Goal: Information Seeking & Learning: Learn about a topic

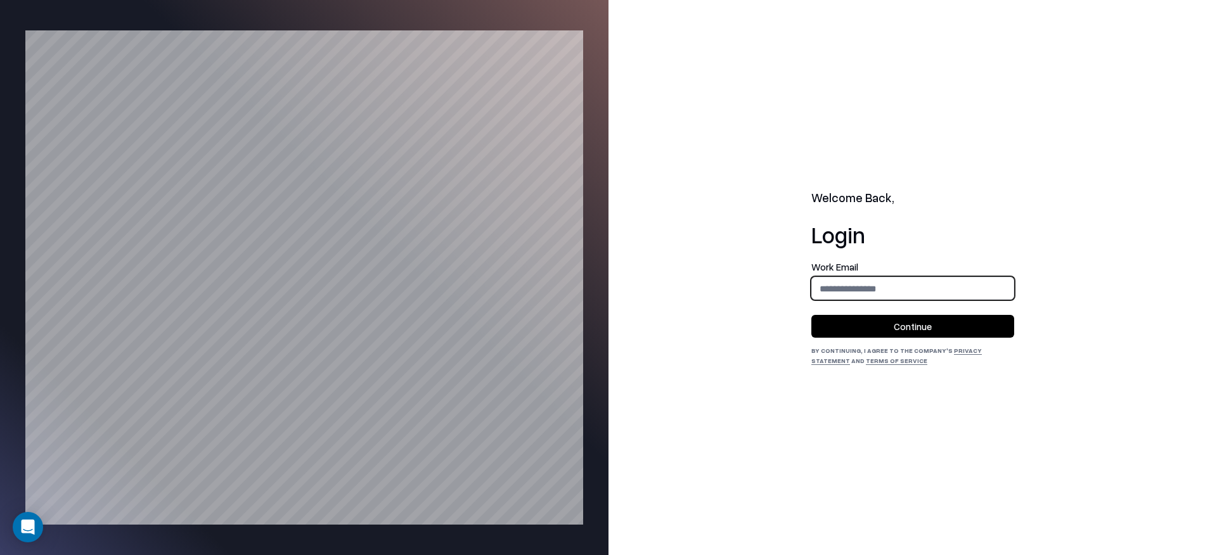
click at [856, 283] on input "email" at bounding box center [913, 288] width 202 height 23
type input "**********"
click at [878, 325] on button "Continue" at bounding box center [912, 326] width 203 height 23
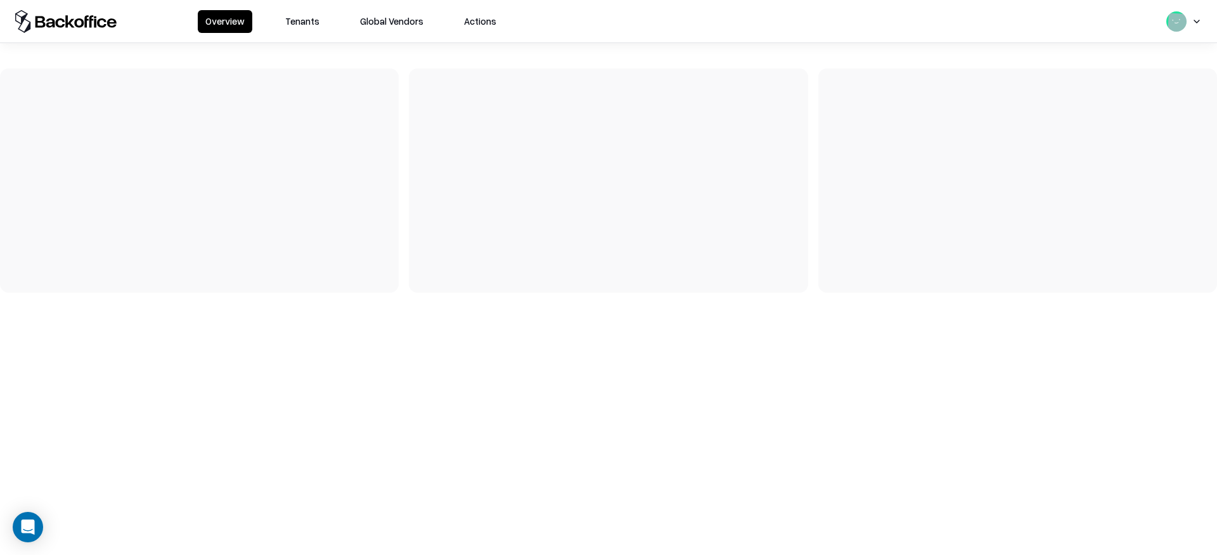
click at [307, 25] on button "Tenants" at bounding box center [302, 21] width 49 height 23
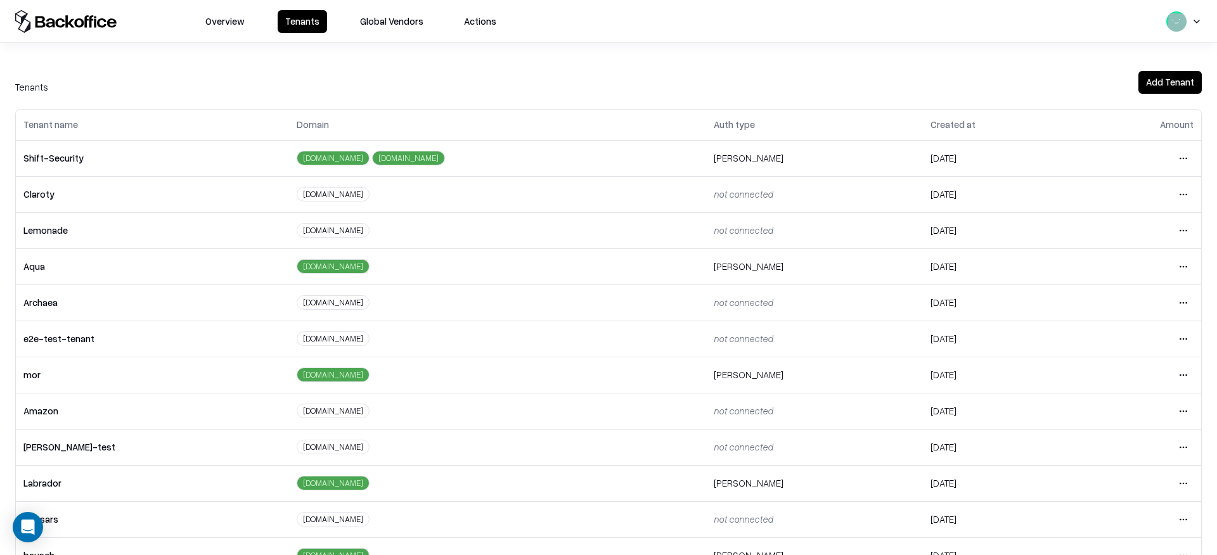
click at [1186, 485] on html "Overview Tenants Global Vendors Actions Tenants Add Tenant Tenant name Domain A…" at bounding box center [608, 277] width 1217 height 555
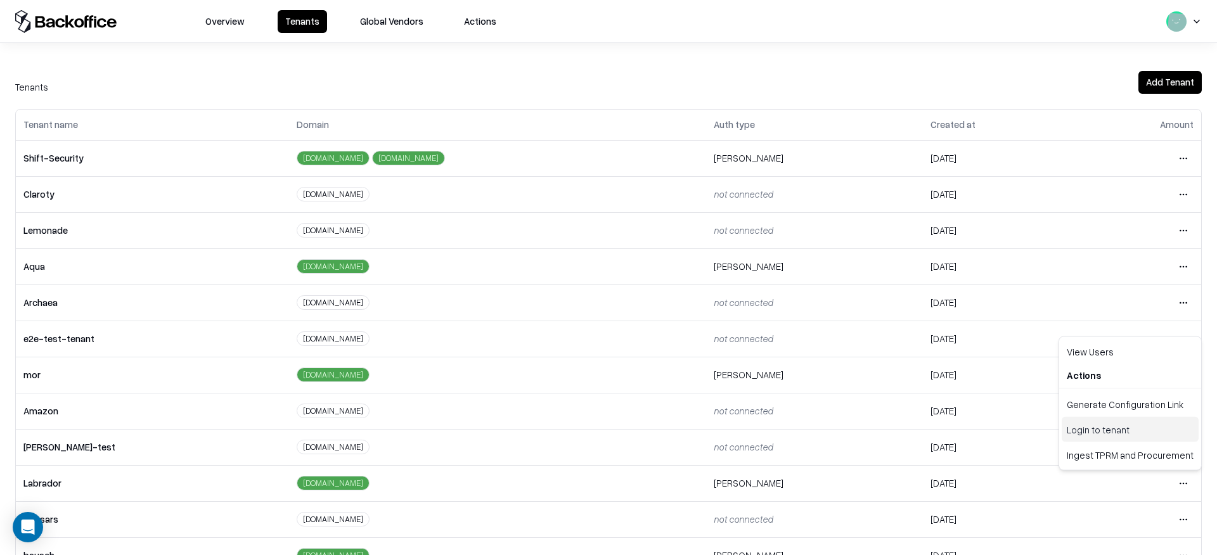
click at [1083, 432] on div "Login to tenant" at bounding box center [1130, 429] width 137 height 25
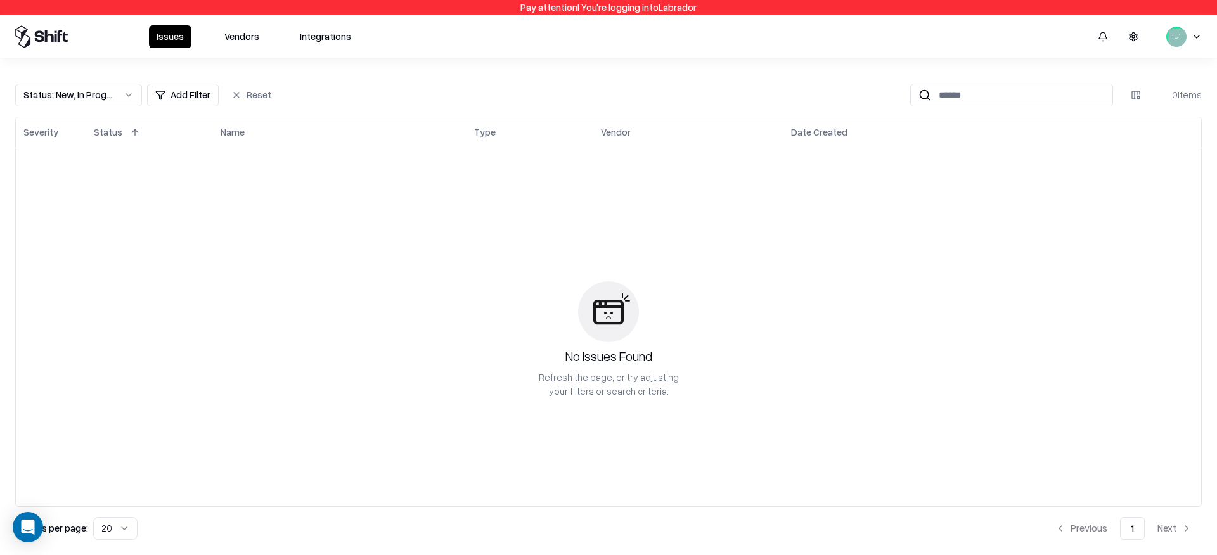
click at [240, 41] on button "Vendors" at bounding box center [242, 36] width 50 height 23
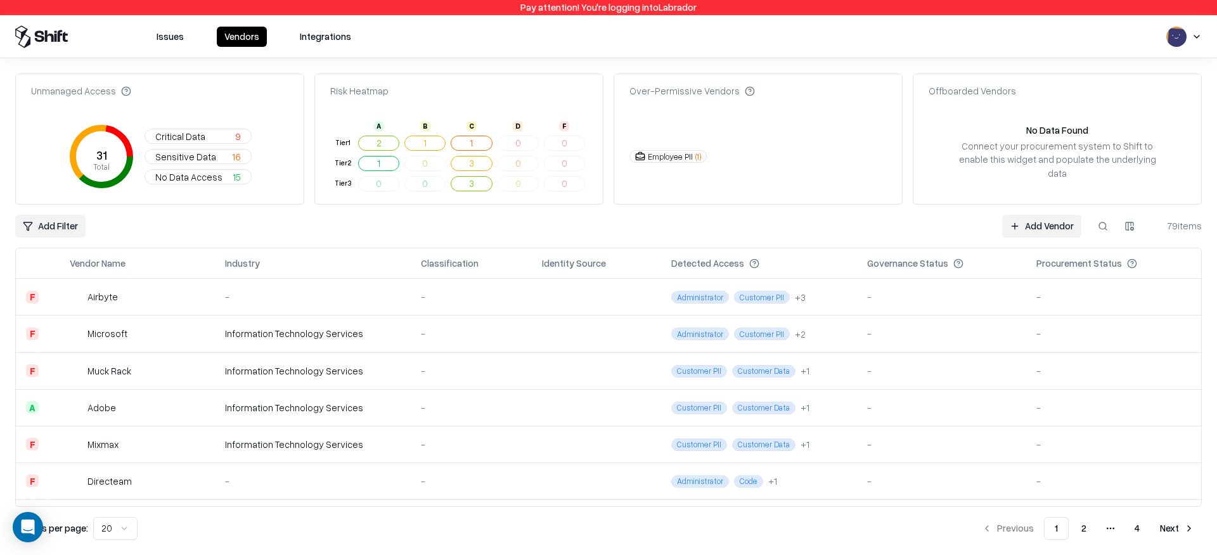
click at [1112, 226] on button at bounding box center [1102, 226] width 23 height 23
paste input "******"
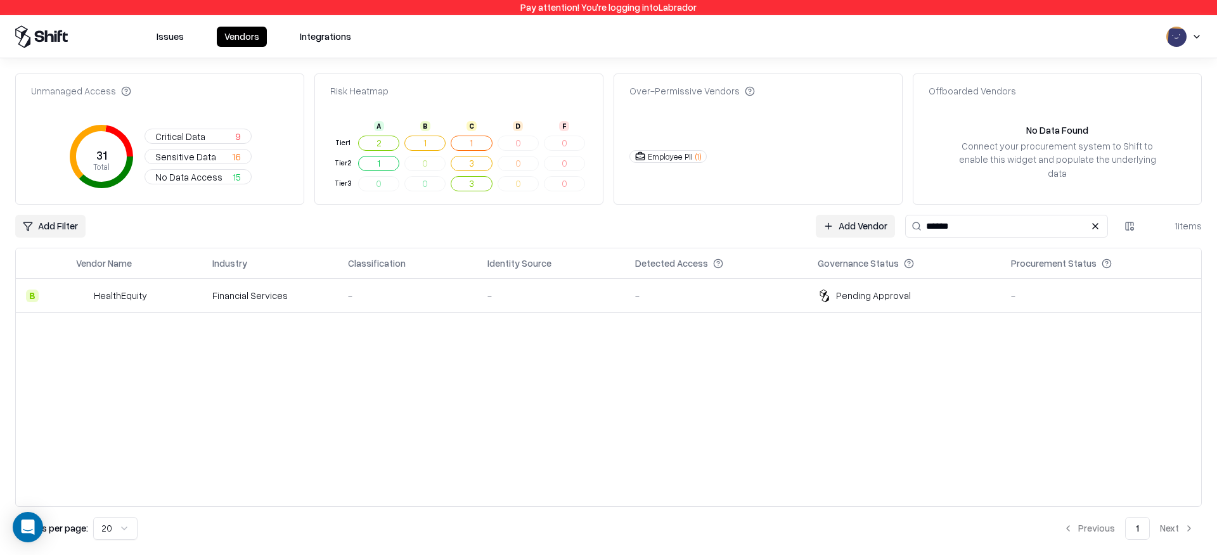
type input "******"
click at [470, 291] on td "-" at bounding box center [407, 296] width 139 height 34
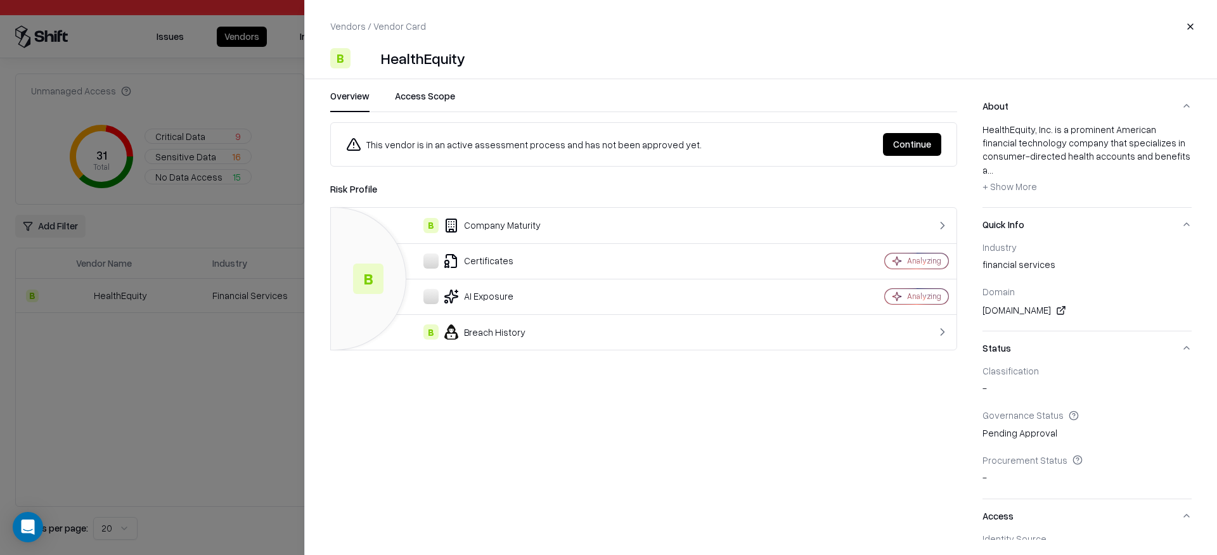
click at [425, 338] on div "B" at bounding box center [430, 332] width 15 height 15
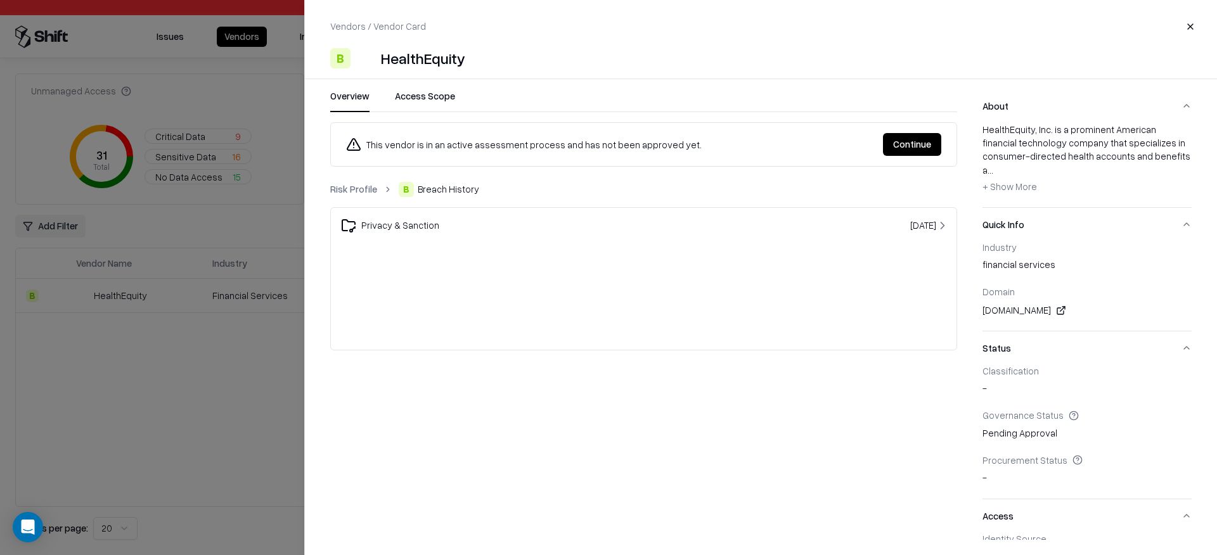
click at [467, 229] on div "Privacy & Sanction" at bounding box center [546, 225] width 410 height 15
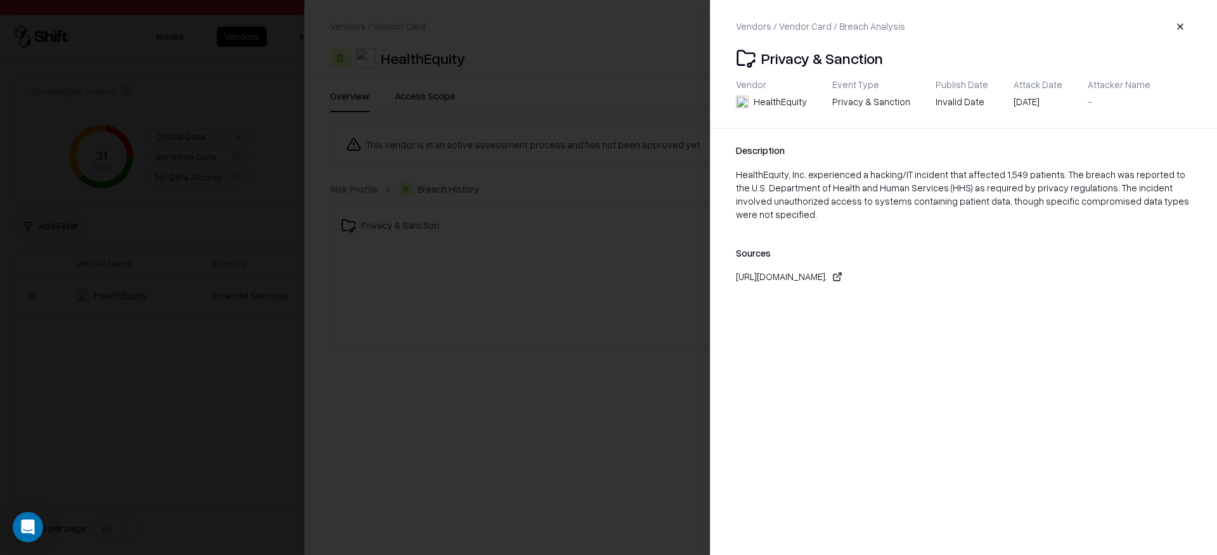
click at [842, 274] on icon at bounding box center [837, 277] width 10 height 10
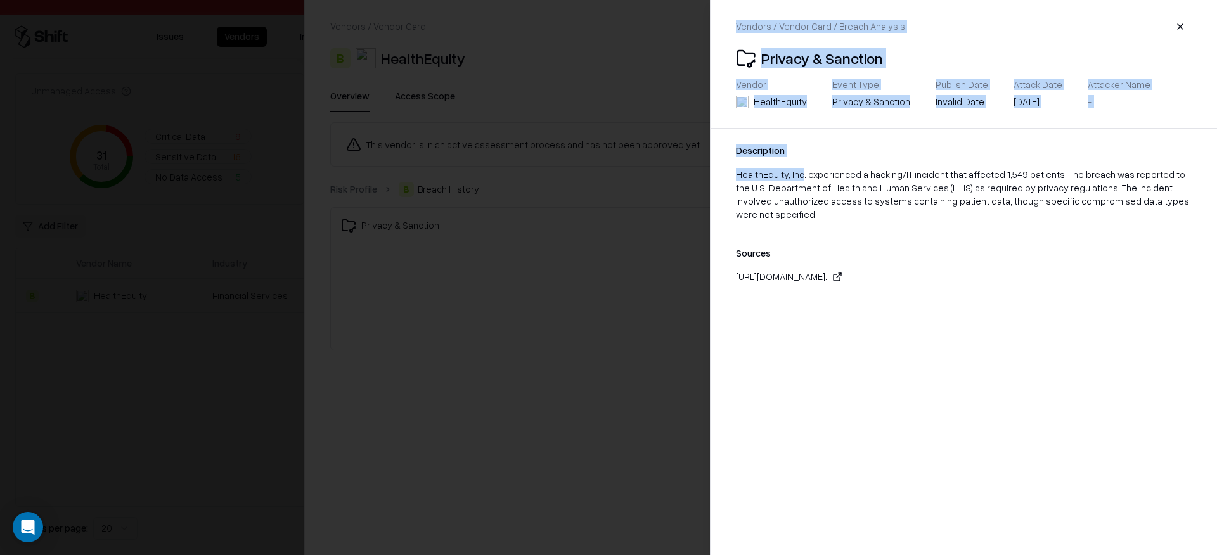
drag, startPoint x: 799, startPoint y: 176, endPoint x: 709, endPoint y: 176, distance: 90.0
click at [709, 176] on body "Pay attention! You're logging into Labrador Issues Vendors Integrations Unmanag…" at bounding box center [608, 277] width 1217 height 555
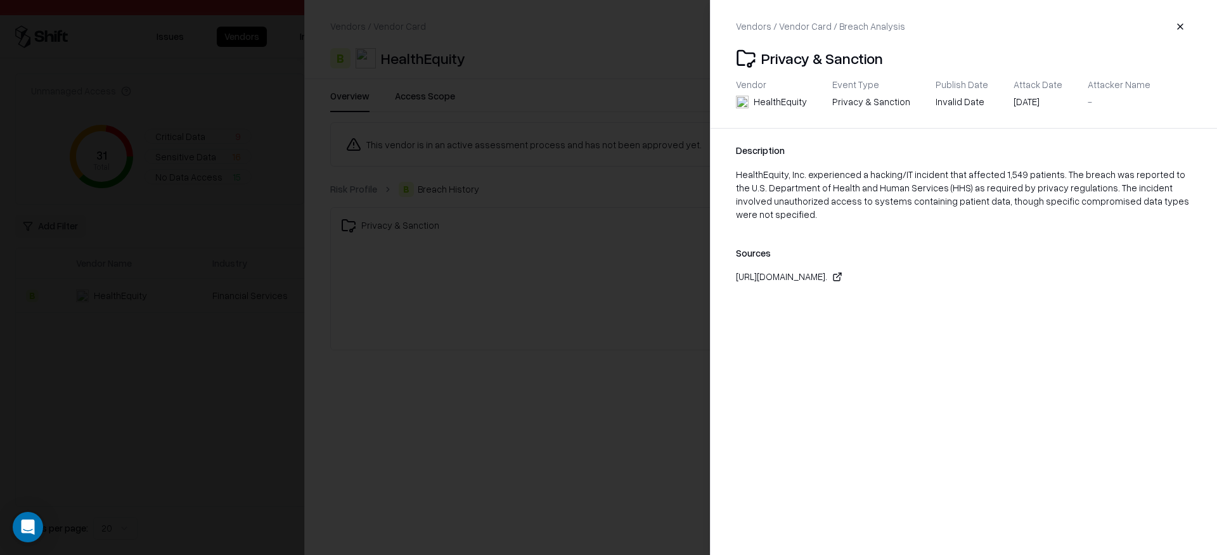
click at [752, 185] on div "HealthEquity, Inc. experienced a hacking/IT incident that affected 1,549 patien…" at bounding box center [964, 195] width 456 height 54
drag, startPoint x: 738, startPoint y: 175, endPoint x: 784, endPoint y: 177, distance: 45.7
click at [784, 177] on div "HealthEquity, Inc. experienced a hacking/IT incident that affected 1,549 patien…" at bounding box center [964, 195] width 456 height 54
copy div "HealthEquity"
click at [936, 100] on div "Invalid Date" at bounding box center [962, 101] width 53 height 13
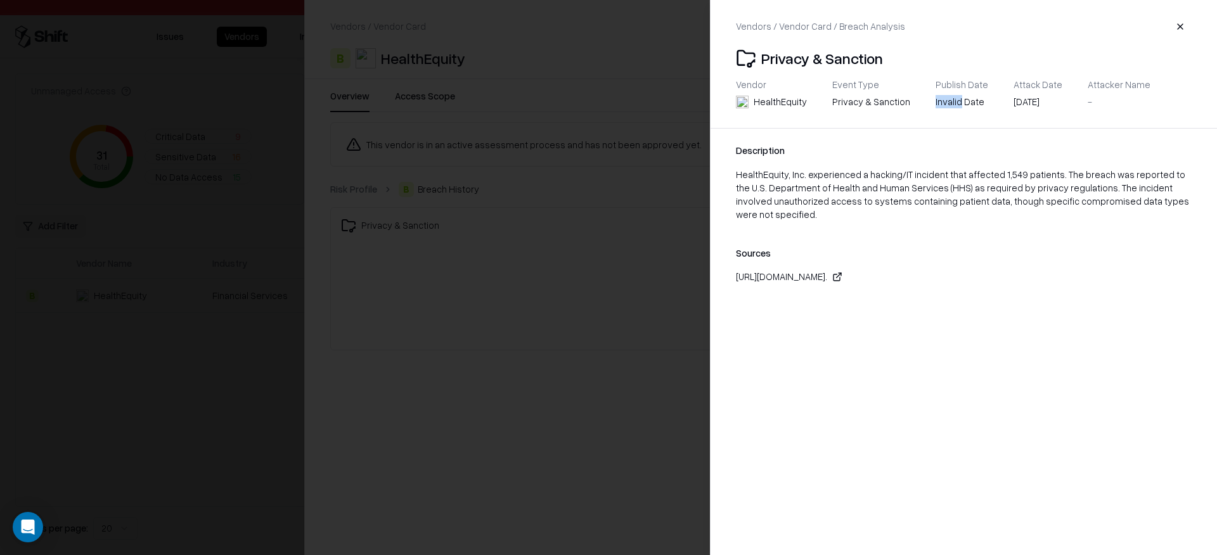
click at [936, 100] on div "Invalid Date" at bounding box center [962, 101] width 53 height 13
click at [922, 151] on div "Description" at bounding box center [964, 150] width 456 height 13
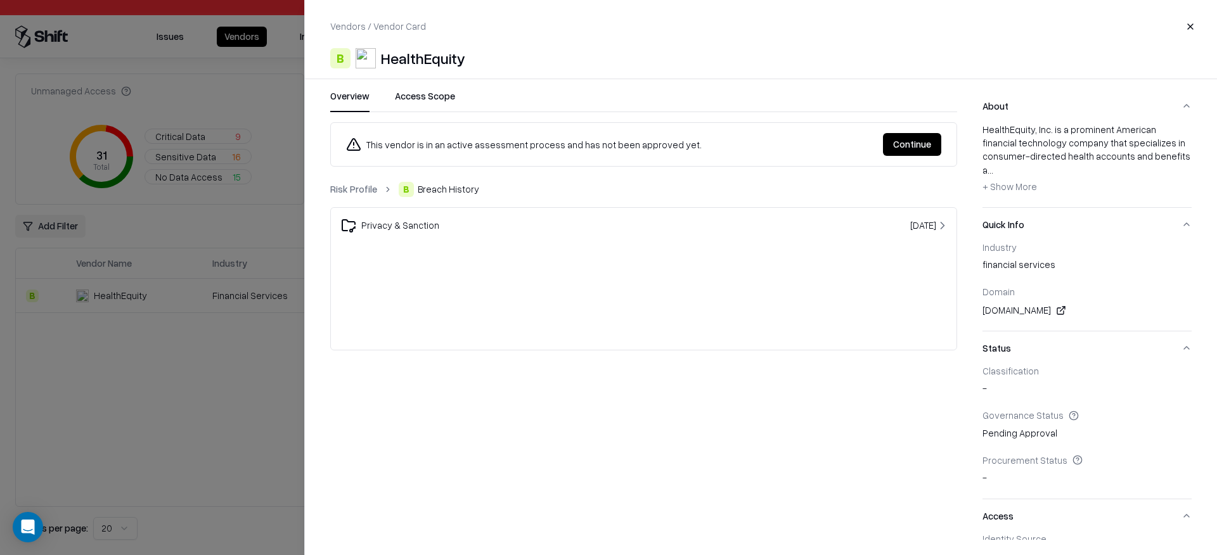
click at [577, 148] on div "This vendor is in an active assessment process and has not been approved yet." at bounding box center [609, 144] width 527 height 15
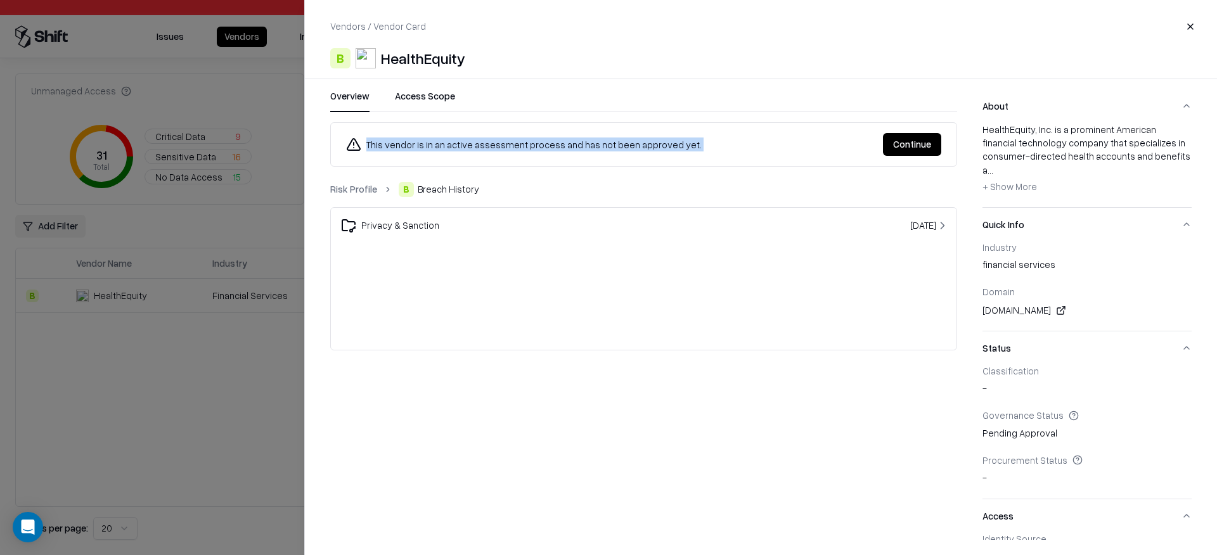
click at [577, 148] on div "This vendor is in an active assessment process and has not been approved yet." at bounding box center [609, 144] width 527 height 15
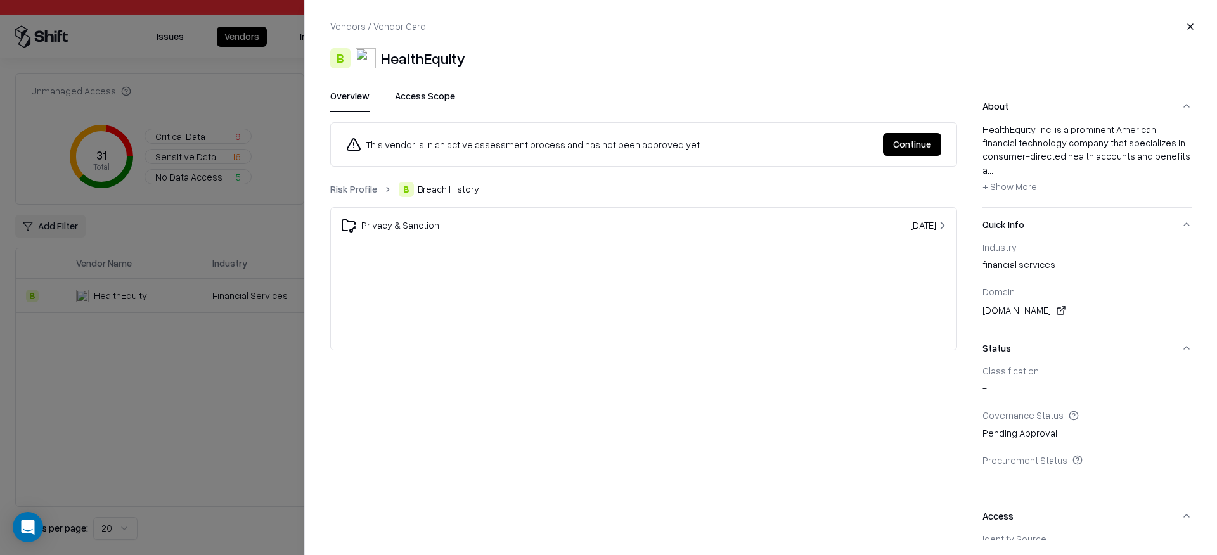
click at [619, 182] on ol "Risk Profile B Breach History" at bounding box center [643, 189] width 627 height 15
click at [183, 150] on div at bounding box center [608, 277] width 1217 height 555
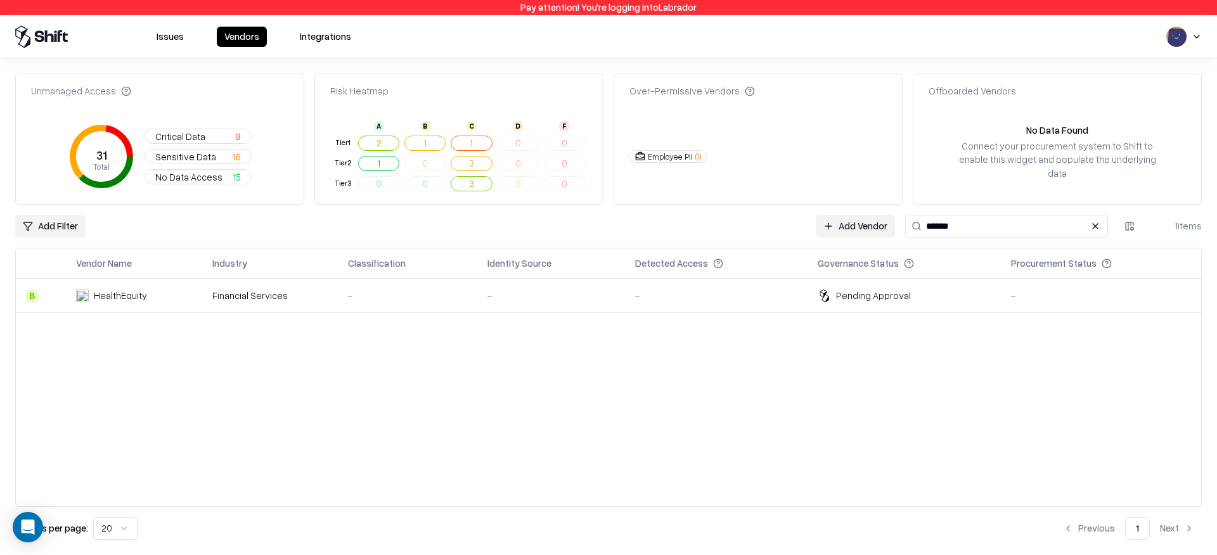
click at [231, 129] on button "Critical Data 9" at bounding box center [198, 136] width 107 height 15
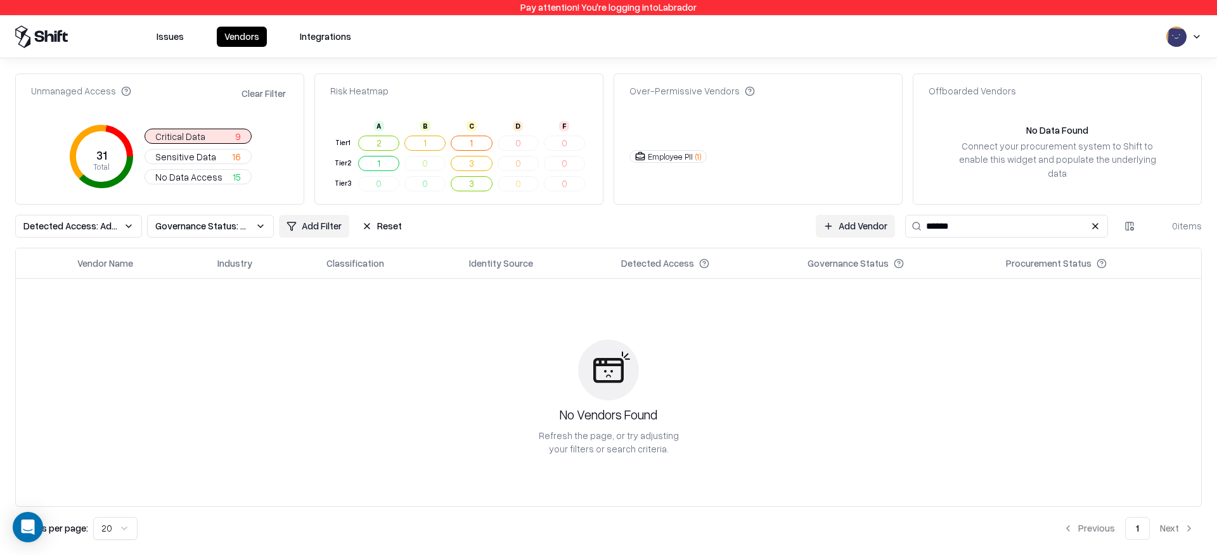
click at [374, 228] on button "Reset" at bounding box center [381, 226] width 55 height 23
